Goal: Information Seeking & Learning: Learn about a topic

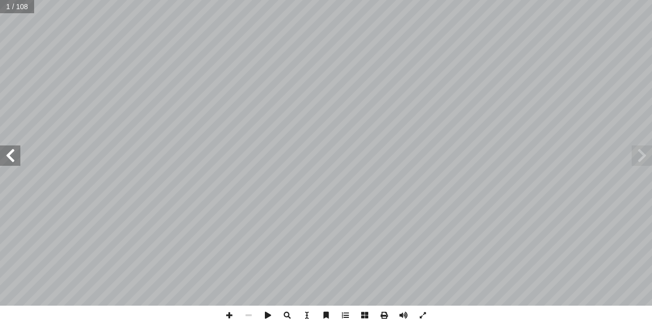
click at [10, 164] on span at bounding box center [10, 156] width 20 height 20
click at [10, 146] on span at bounding box center [10, 156] width 20 height 20
click at [10, 150] on span at bounding box center [10, 156] width 20 height 20
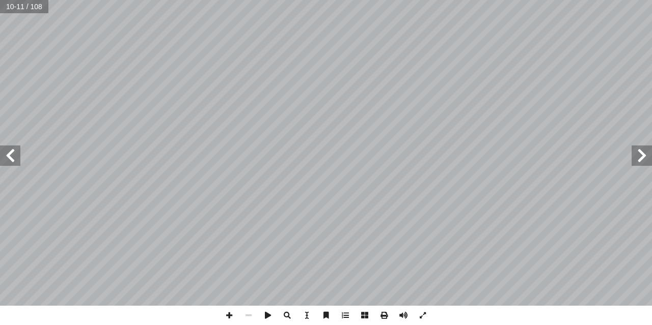
click at [16, 163] on span at bounding box center [10, 156] width 20 height 20
click at [227, 319] on span at bounding box center [228, 315] width 19 height 19
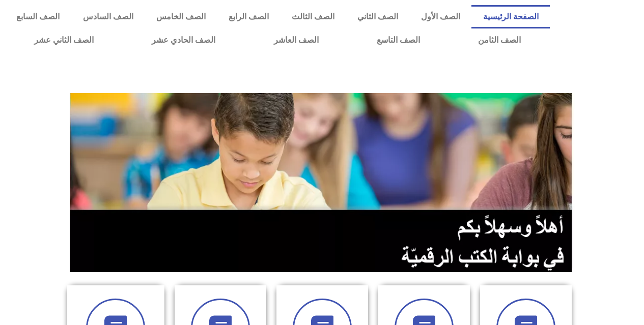
drag, startPoint x: 641, startPoint y: 157, endPoint x: 641, endPoint y: 180, distance: 23.4
click at [641, 180] on section at bounding box center [322, 183] width 644 height 195
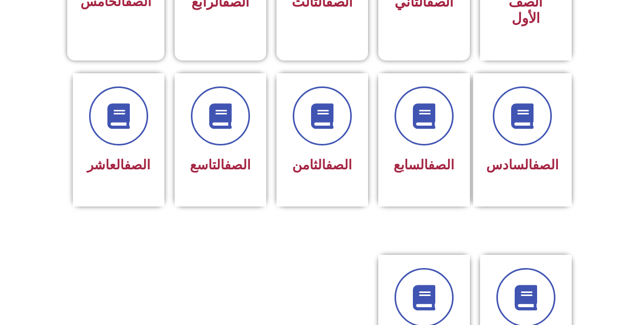
scroll to position [236, 0]
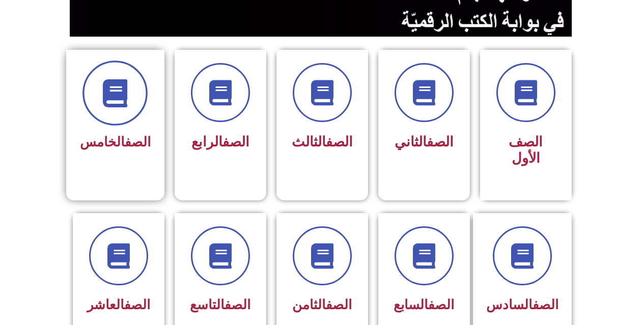
click at [129, 105] on icon at bounding box center [115, 93] width 28 height 28
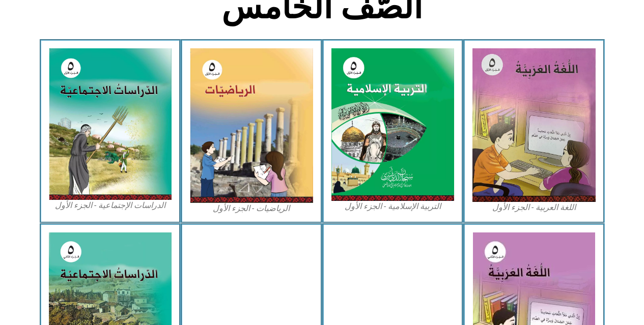
scroll to position [378, 0]
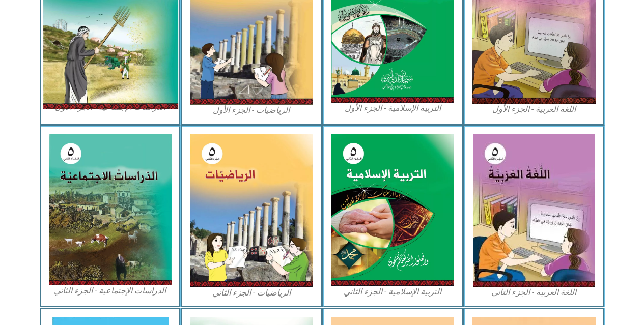
click at [139, 66] on img at bounding box center [109, 25] width 135 height 167
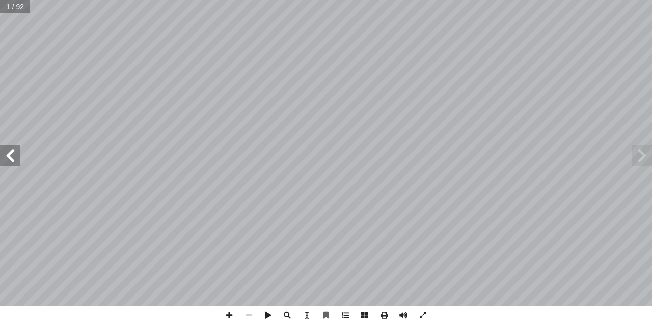
click at [220, 309] on div ". [PERSON_NAME][DATE] أ � برة � [PERSON_NAME] أ � . أ � ) ً قا ّ د. [PERSON_NAM…" at bounding box center [326, 162] width 652 height 325
click at [8, 154] on span at bounding box center [10, 156] width 20 height 20
click at [12, 154] on span at bounding box center [10, 156] width 20 height 20
click at [14, 154] on span at bounding box center [10, 156] width 20 height 20
click at [8, 152] on span at bounding box center [10, 156] width 20 height 20
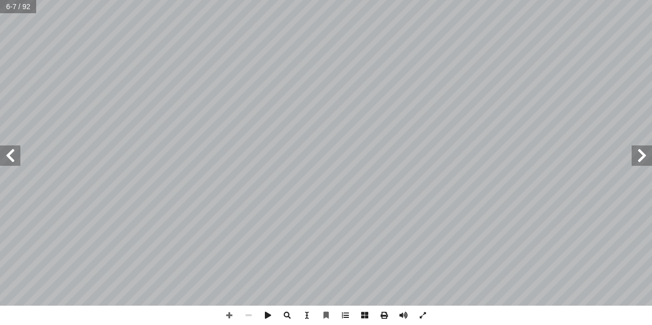
click at [15, 152] on span at bounding box center [10, 156] width 20 height 20
click at [643, 162] on span at bounding box center [641, 156] width 20 height 20
drag, startPoint x: 423, startPoint y: 316, endPoint x: 422, endPoint y: 321, distance: 5.7
click at [422, 321] on span at bounding box center [422, 315] width 19 height 19
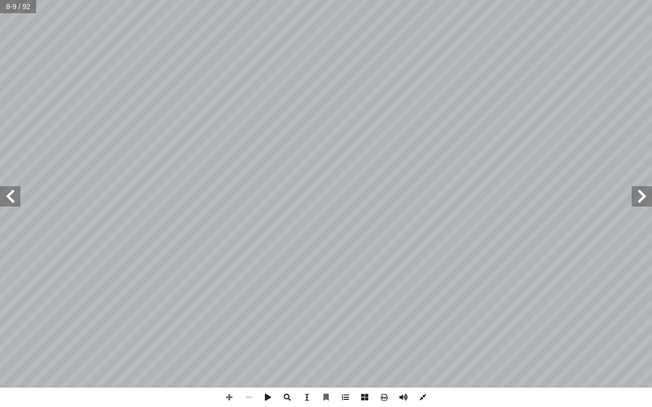
click at [424, 325] on span at bounding box center [422, 397] width 19 height 19
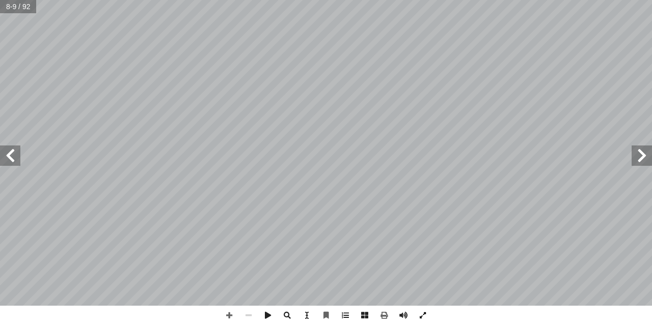
click at [421, 314] on span at bounding box center [422, 315] width 19 height 19
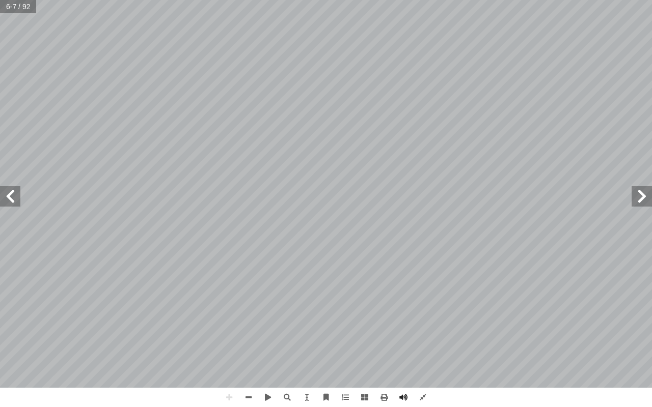
click at [5, 191] on span at bounding box center [10, 196] width 20 height 20
click at [250, 325] on span at bounding box center [248, 397] width 19 height 19
click at [246, 325] on span at bounding box center [248, 397] width 19 height 19
click at [247, 325] on span at bounding box center [248, 397] width 19 height 19
click at [248, 325] on span at bounding box center [248, 397] width 19 height 19
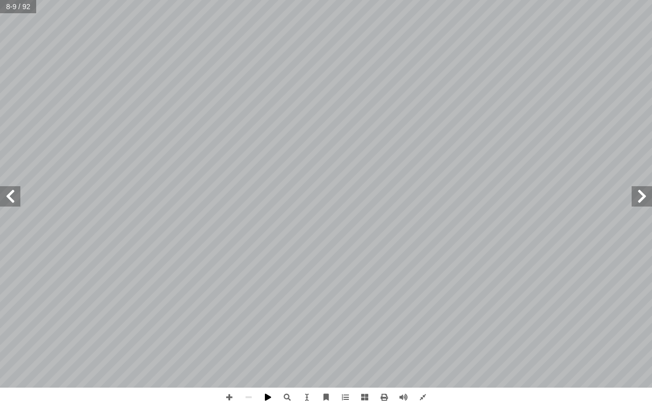
click at [265, 325] on span at bounding box center [267, 397] width 19 height 19
click at [266, 325] on span at bounding box center [267, 397] width 19 height 19
click at [12, 189] on span at bounding box center [10, 196] width 20 height 20
click at [312, 325] on span at bounding box center [306, 397] width 19 height 19
click at [303, 325] on span at bounding box center [306, 397] width 19 height 19
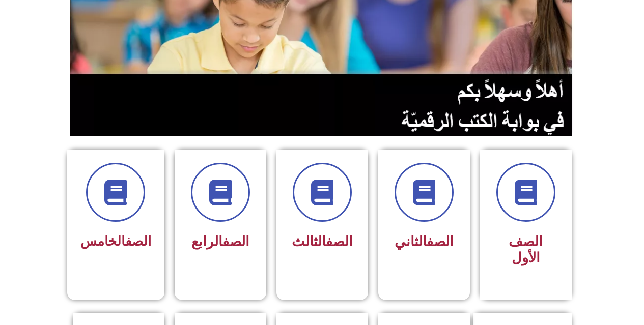
scroll to position [138, 0]
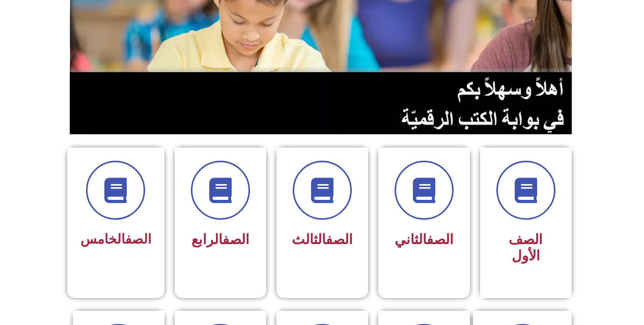
click at [22, 221] on section "الصف الأول الصف الثاني الصف الثالث الصف الرابع الصف الخامس" at bounding box center [322, 216] width 644 height 163
click at [117, 195] on icon at bounding box center [115, 191] width 28 height 28
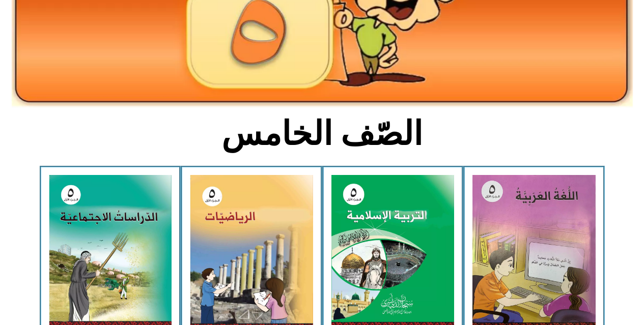
scroll to position [167, 0]
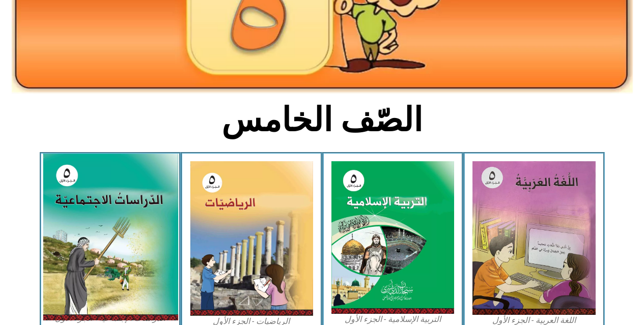
click at [63, 232] on img at bounding box center [109, 237] width 135 height 167
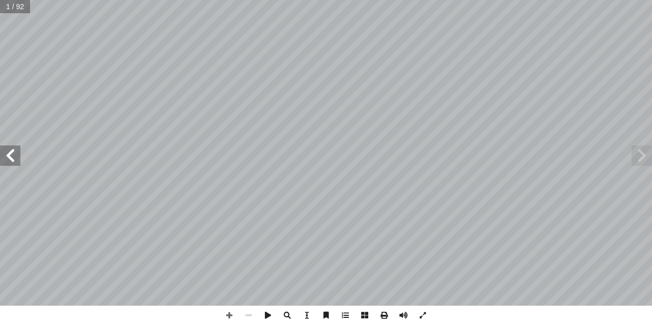
click at [4, 147] on span at bounding box center [10, 156] width 20 height 20
click at [5, 147] on span at bounding box center [10, 156] width 20 height 20
click at [9, 161] on span at bounding box center [10, 156] width 20 height 20
